Goal: Navigation & Orientation: Find specific page/section

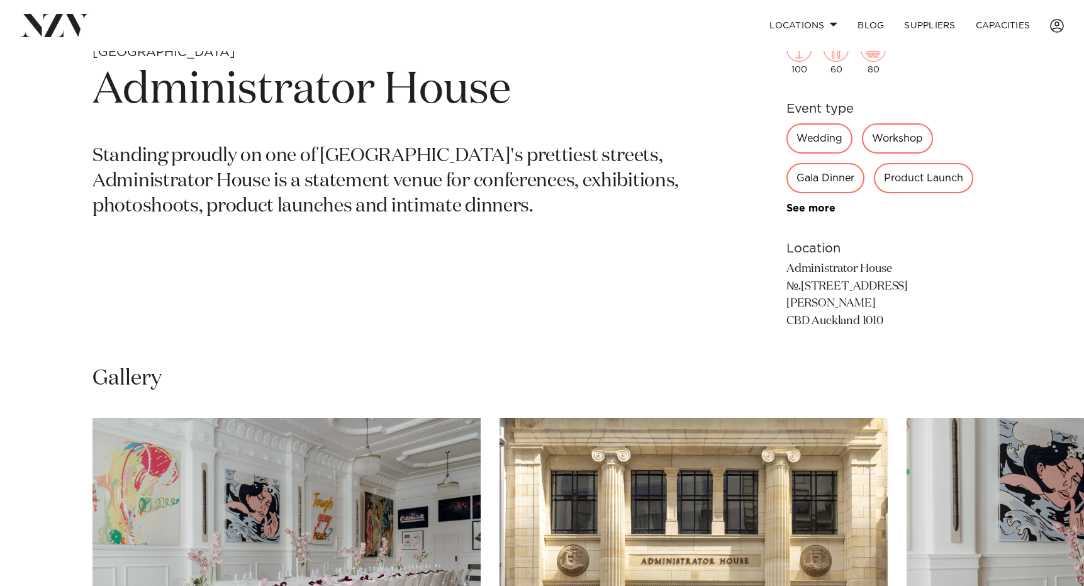
scroll to position [589, 0]
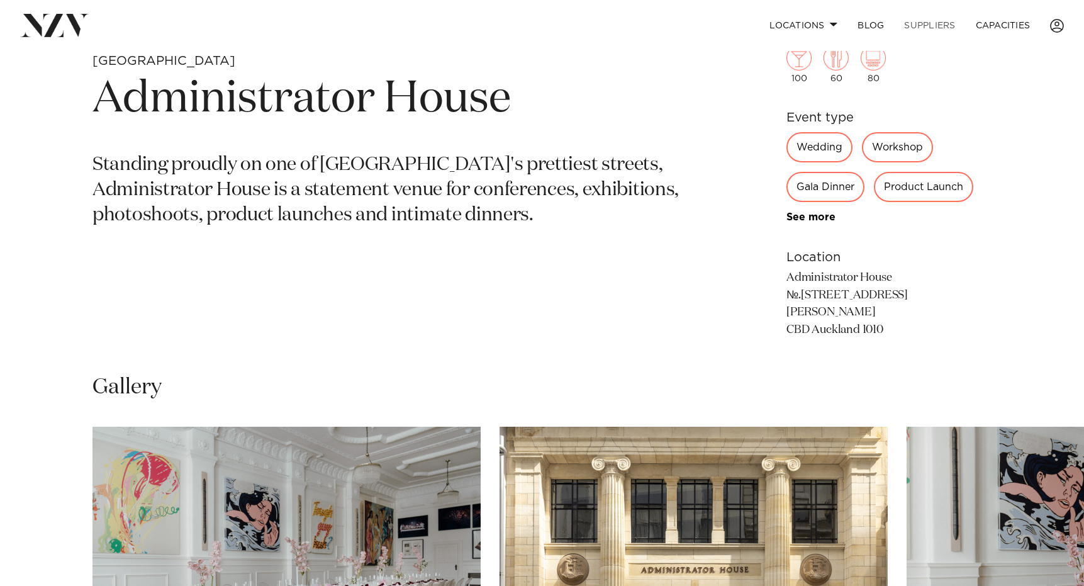
click at [922, 31] on link "SUPPLIERS" at bounding box center [929, 25] width 71 height 27
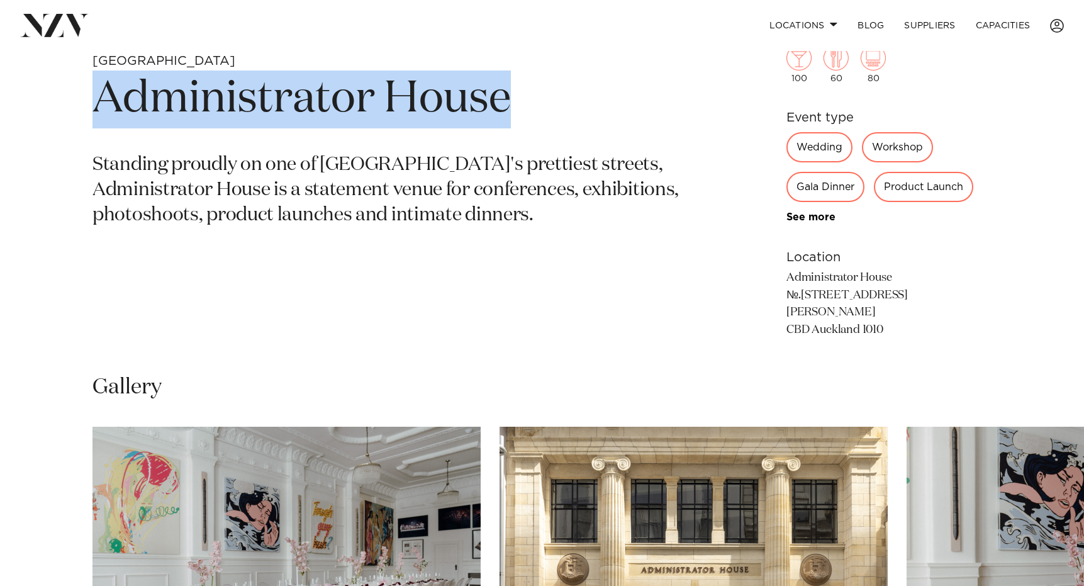
drag, startPoint x: 537, startPoint y: 108, endPoint x: 69, endPoint y: 107, distance: 468.0
click at [69, 107] on div "This venue is currently unavailable on NZ Venues. Auckland Administrator House …" at bounding box center [542, 187] width 1064 height 335
copy h1 "Administrator House"
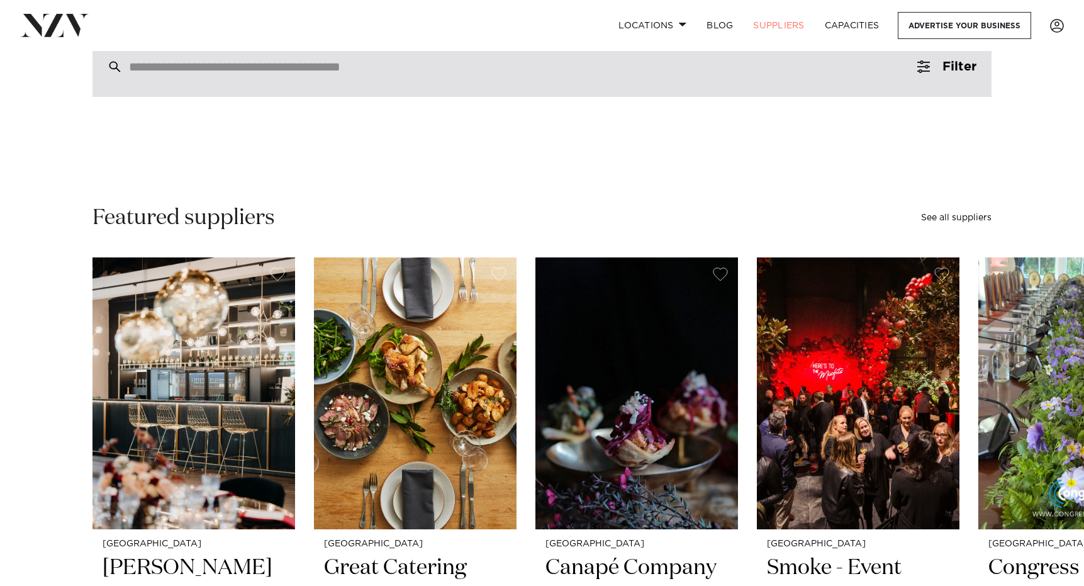
scroll to position [180, 0]
